Goal: Task Accomplishment & Management: Manage account settings

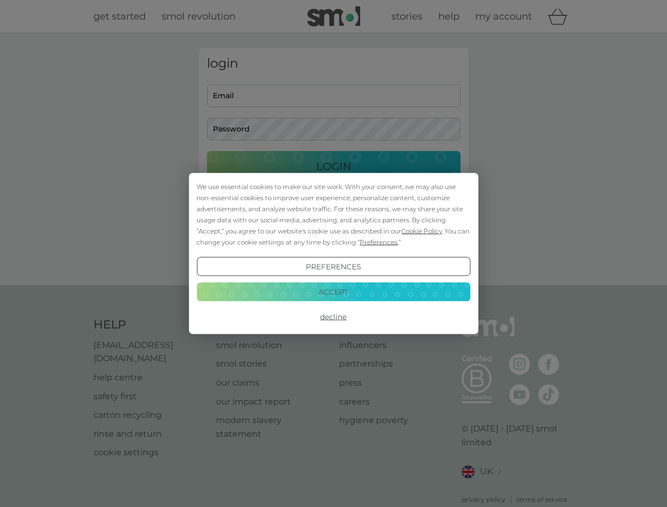
click at [422, 231] on span "Cookie Policy" at bounding box center [421, 231] width 41 height 8
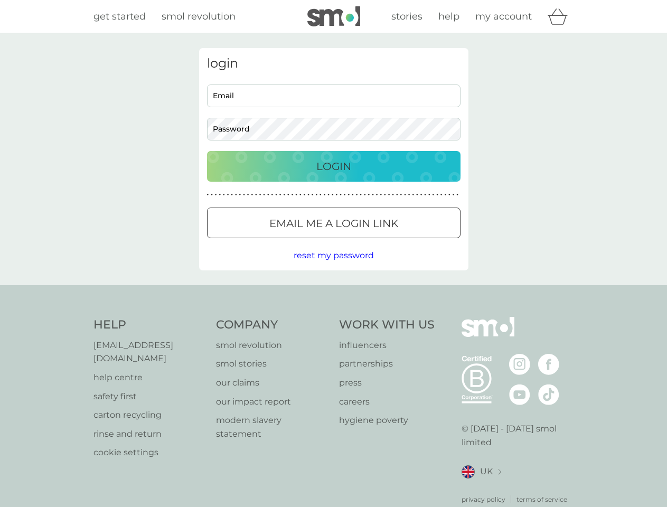
click at [377, 242] on div "login Email Password Login ● ● ● ● ● ● ● ● ● ● ● ● ● ● ● ● ● ● ● ● ● ● ● ● ● ● …" at bounding box center [333, 159] width 269 height 222
click at [333, 267] on div "login Email Password Login ● ● ● ● ● ● ● ● ● ● ● ● ● ● ● ● ● ● ● ● ● ● ● ● ● ● …" at bounding box center [333, 159] width 269 height 222
click at [333, 317] on div "Help [EMAIL_ADDRESS][DOMAIN_NAME] help centre safety first carton recycling rin…" at bounding box center [333, 410] width 480 height 187
click at [333, 291] on div "Help [EMAIL_ADDRESS][DOMAIN_NAME] help centre safety first carton recycling rin…" at bounding box center [333, 410] width 667 height 251
